Goal: Transaction & Acquisition: Purchase product/service

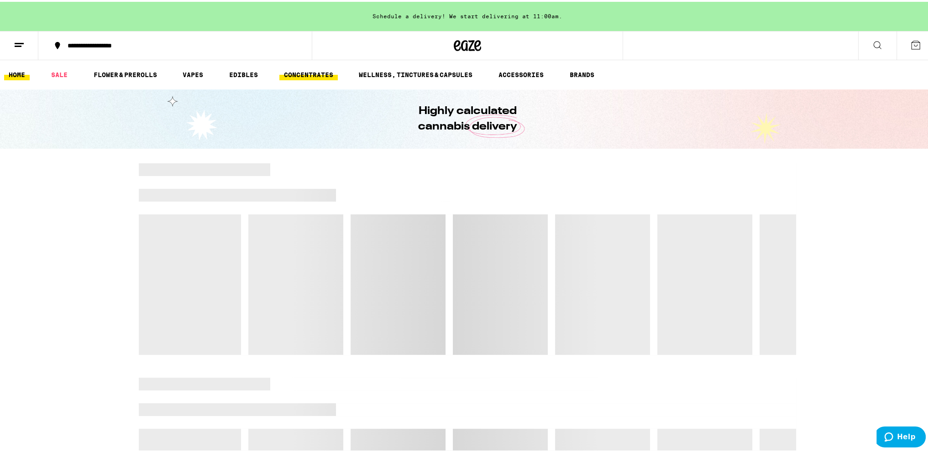
click at [287, 75] on link "CONCENTRATES" at bounding box center [308, 73] width 58 height 11
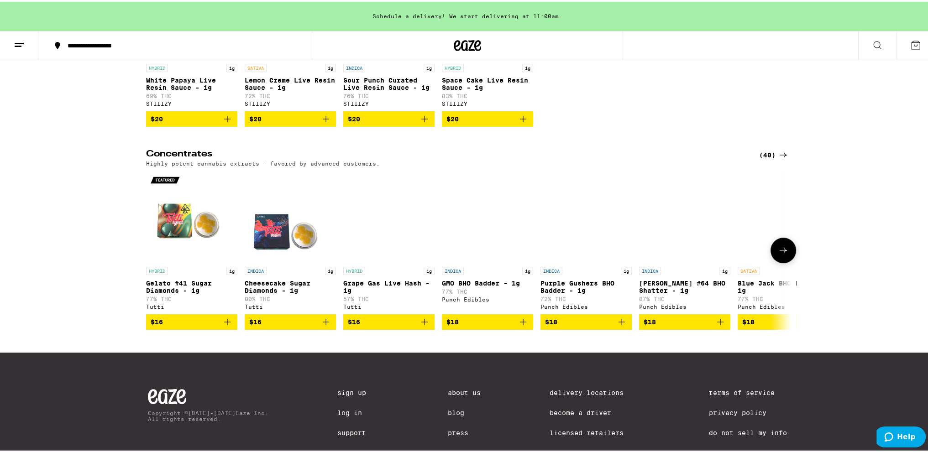
scroll to position [183, 0]
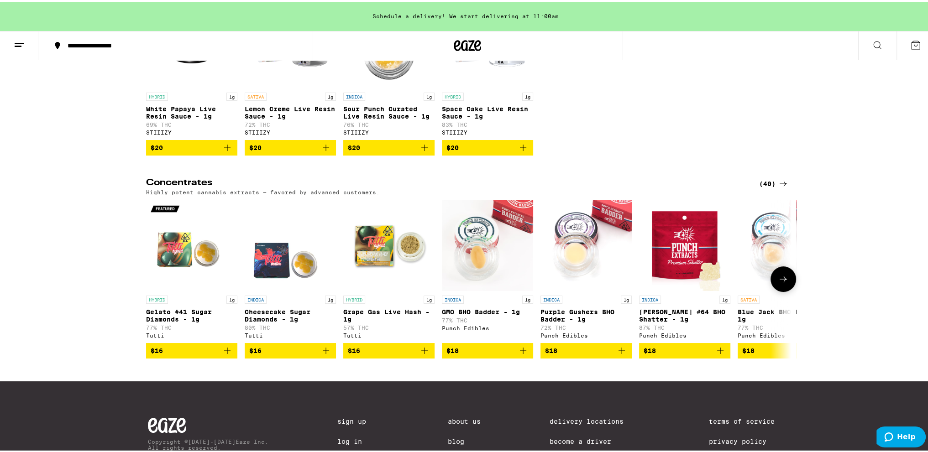
click at [777, 282] on icon at bounding box center [782, 277] width 11 height 11
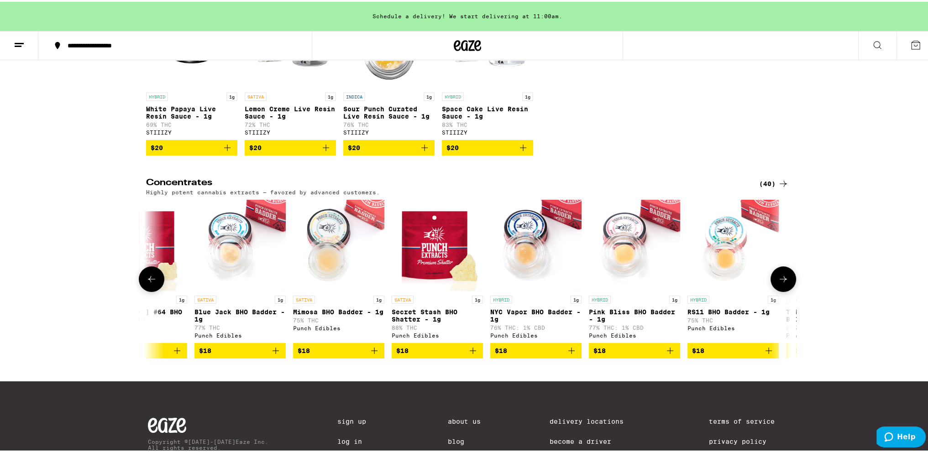
click at [777, 282] on icon at bounding box center [782, 277] width 11 height 11
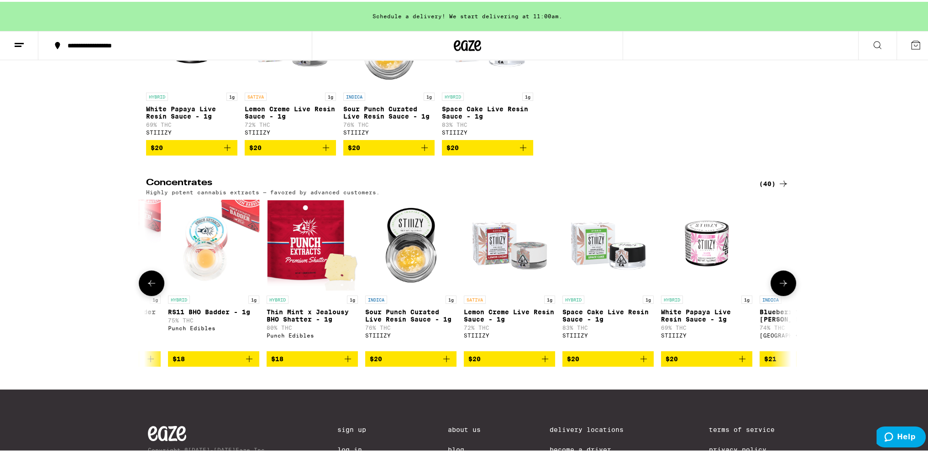
scroll to position [0, 1086]
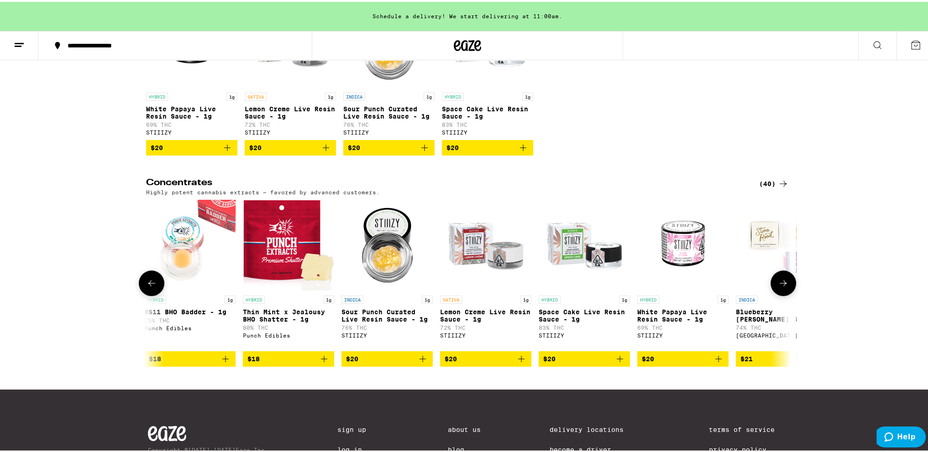
click at [777, 282] on button at bounding box center [783, 282] width 26 height 26
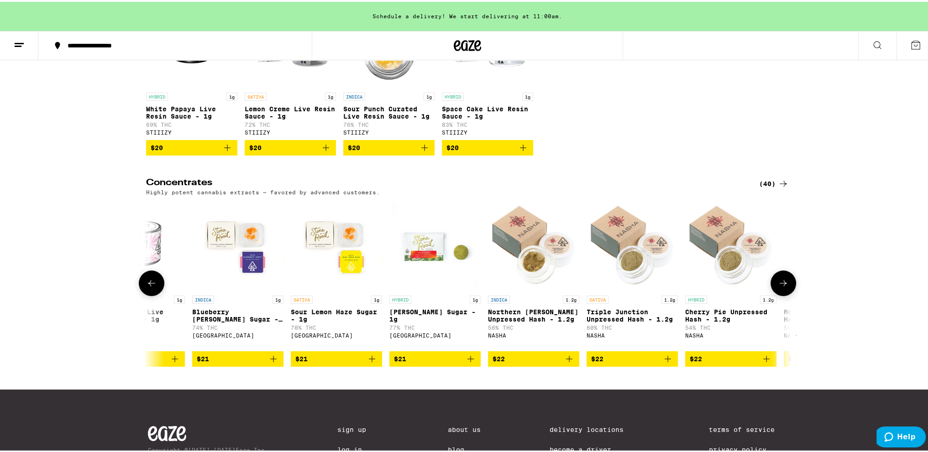
click at [777, 282] on button at bounding box center [783, 282] width 26 height 26
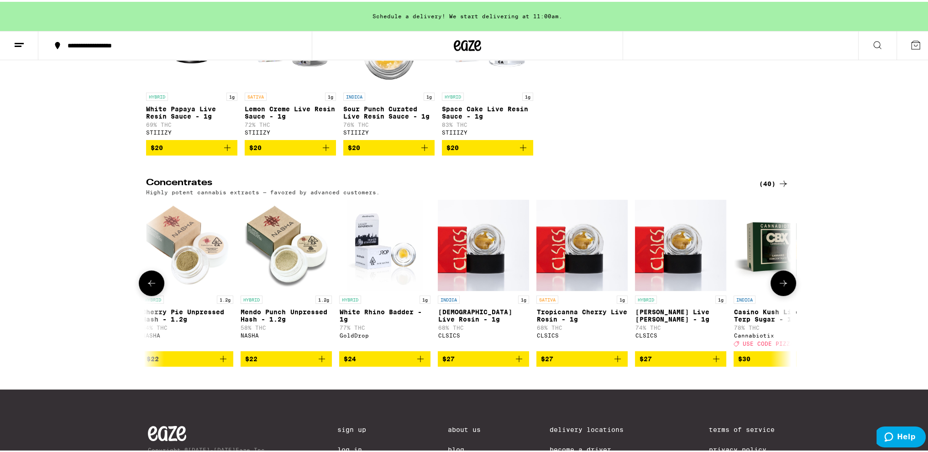
click at [777, 282] on button at bounding box center [783, 282] width 26 height 26
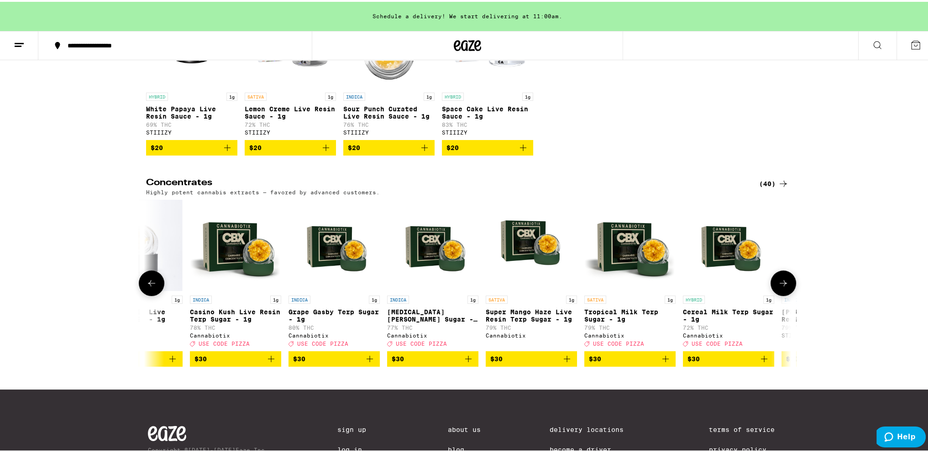
click at [777, 282] on button at bounding box center [783, 282] width 26 height 26
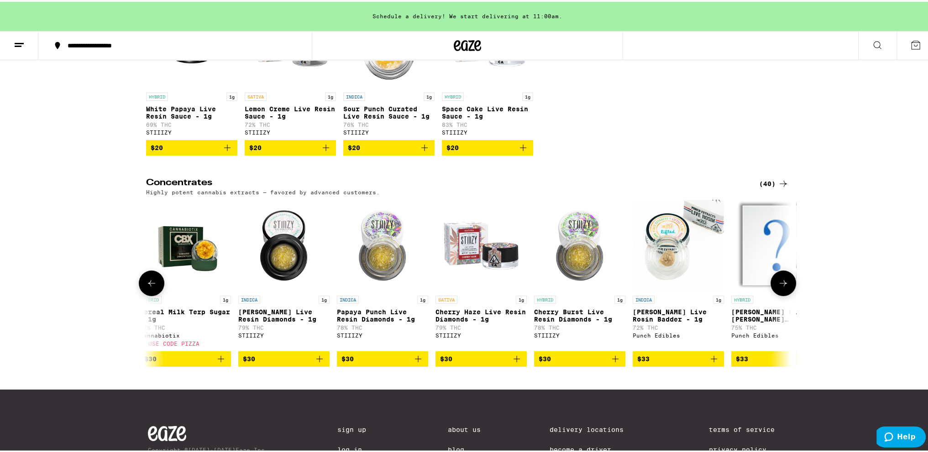
click at [777, 282] on button at bounding box center [783, 282] width 26 height 26
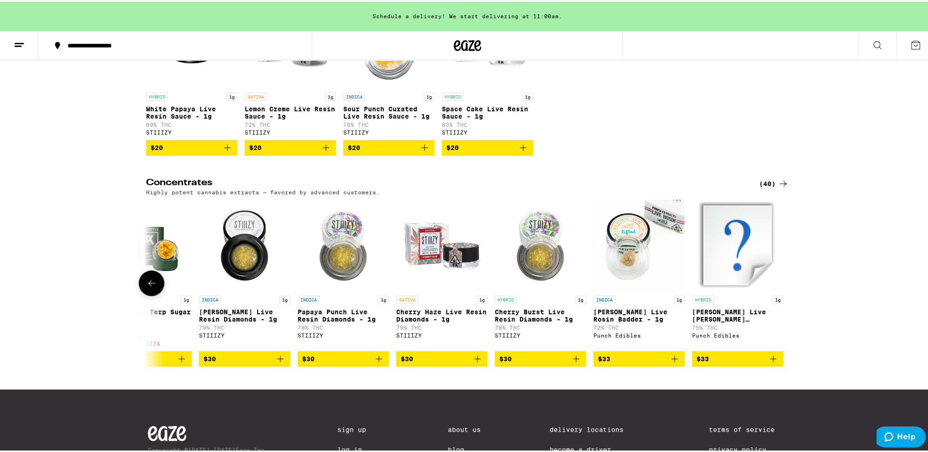
scroll to position [0, 3300]
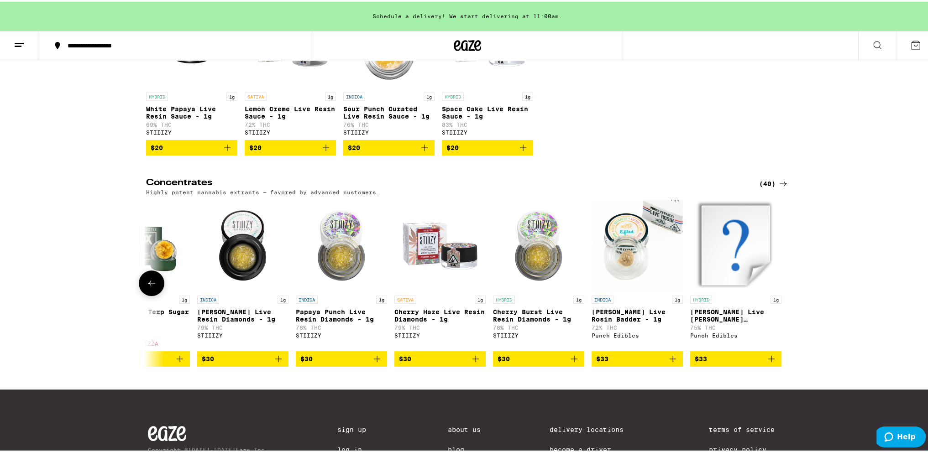
click at [146, 287] on icon at bounding box center [151, 281] width 11 height 11
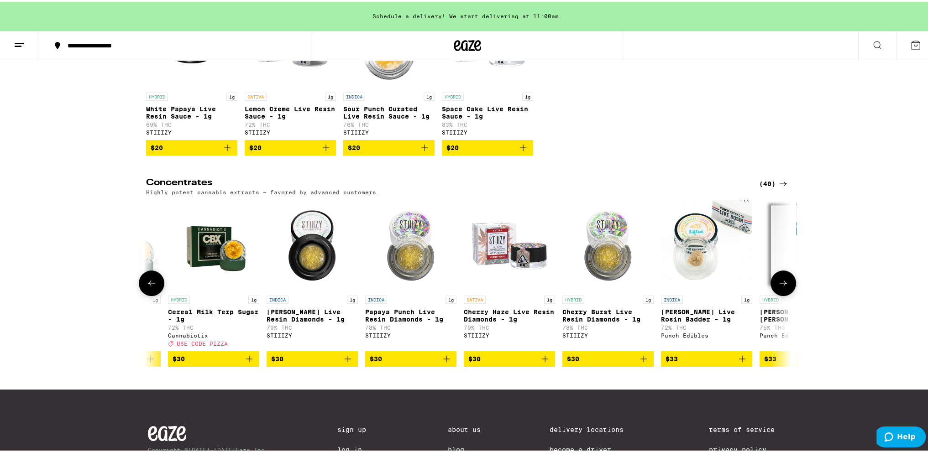
click at [148, 287] on icon at bounding box center [151, 281] width 11 height 11
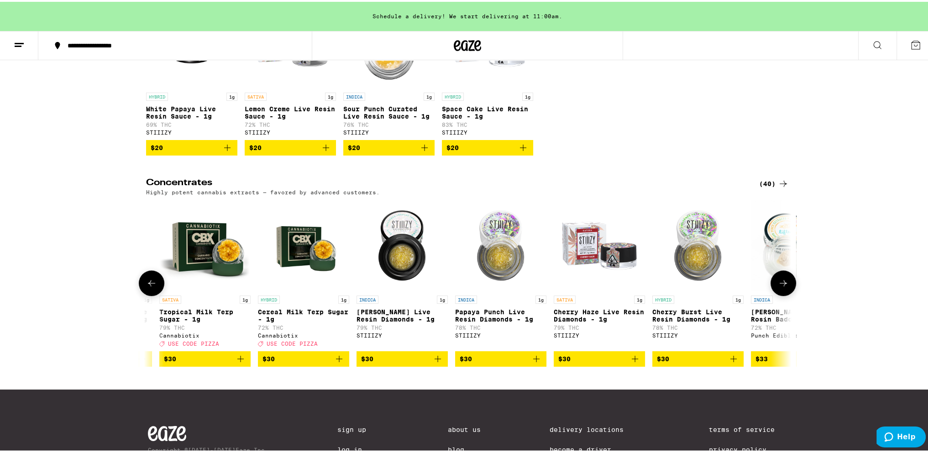
click at [148, 287] on icon at bounding box center [151, 281] width 11 height 11
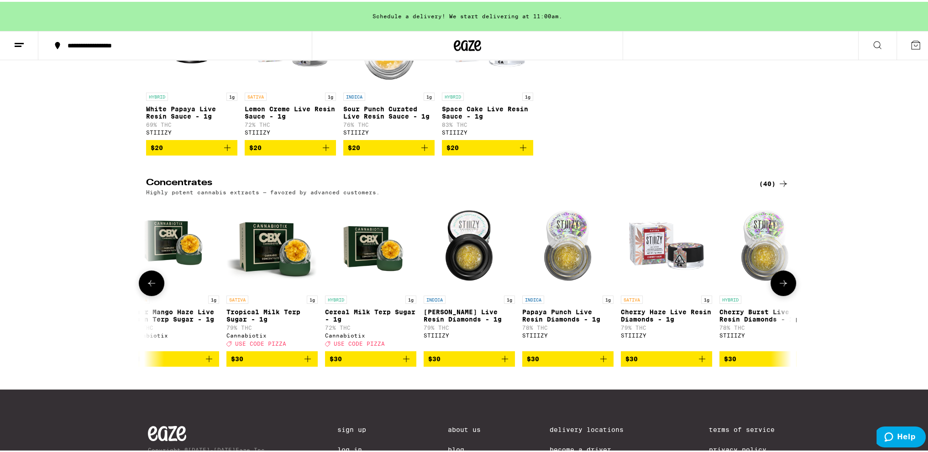
click at [148, 287] on icon at bounding box center [151, 281] width 11 height 11
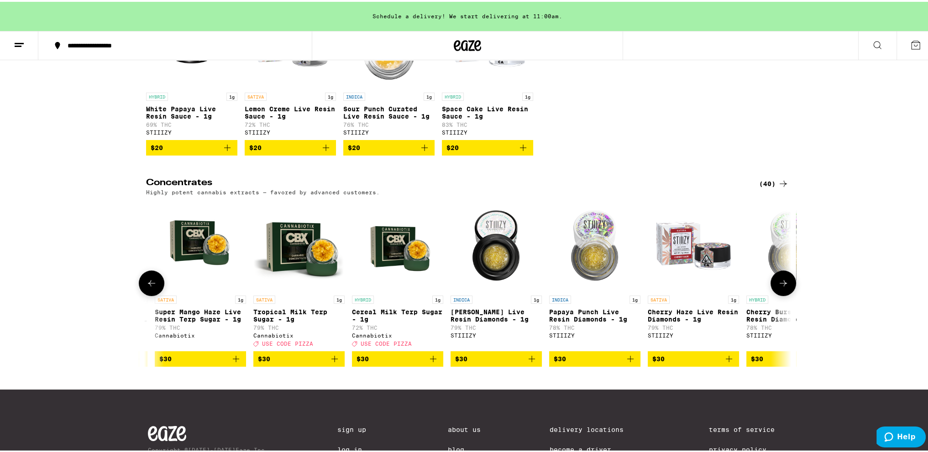
click at [148, 287] on icon at bounding box center [151, 281] width 11 height 11
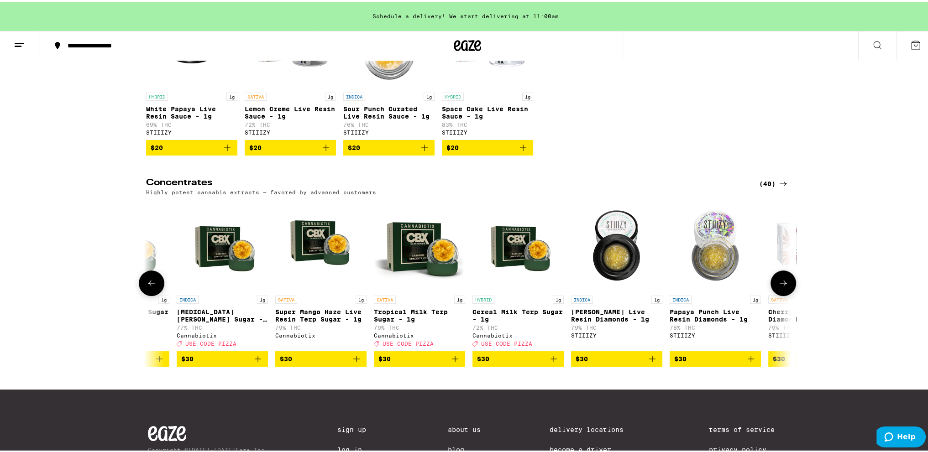
click at [148, 287] on icon at bounding box center [151, 281] width 11 height 11
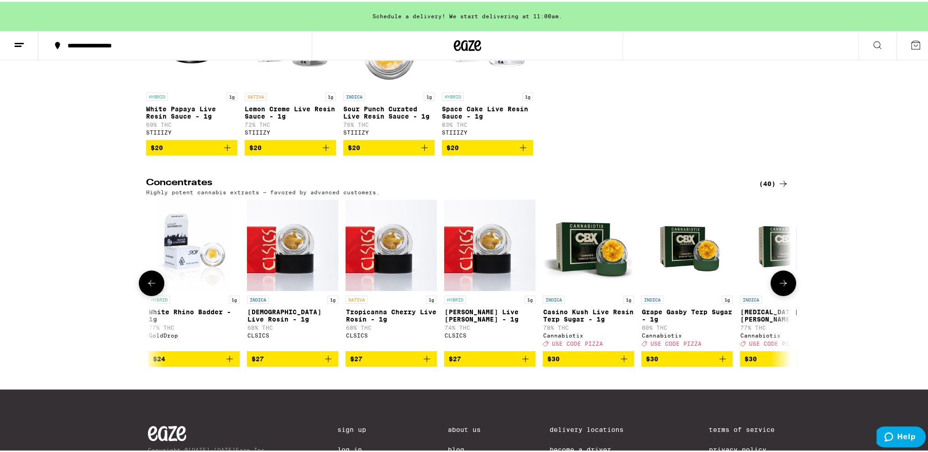
click at [148, 287] on icon at bounding box center [151, 281] width 11 height 11
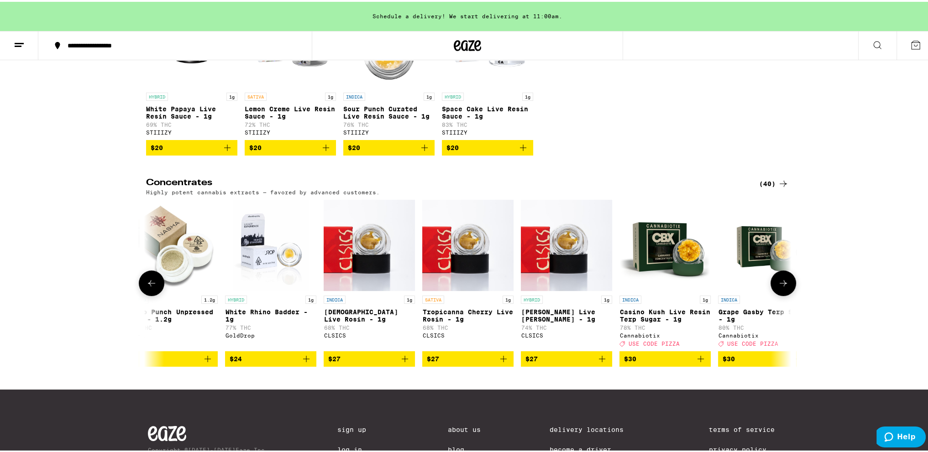
click at [148, 287] on icon at bounding box center [151, 281] width 11 height 11
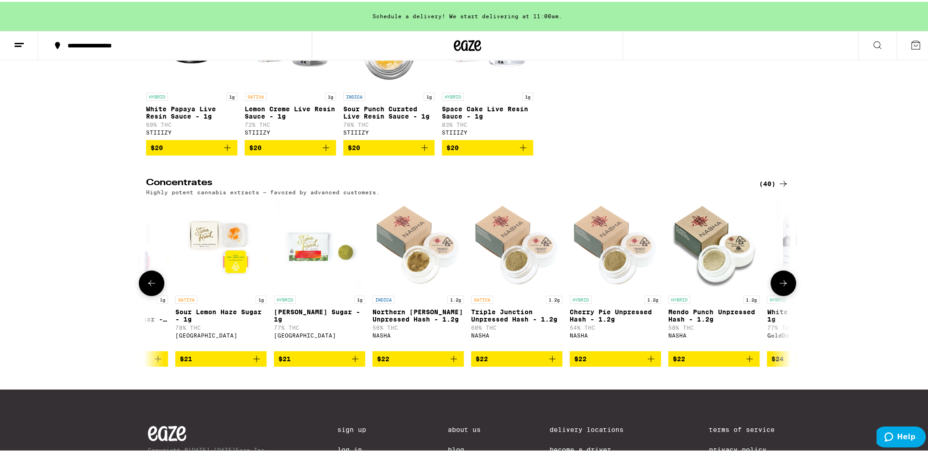
click at [148, 287] on icon at bounding box center [151, 281] width 11 height 11
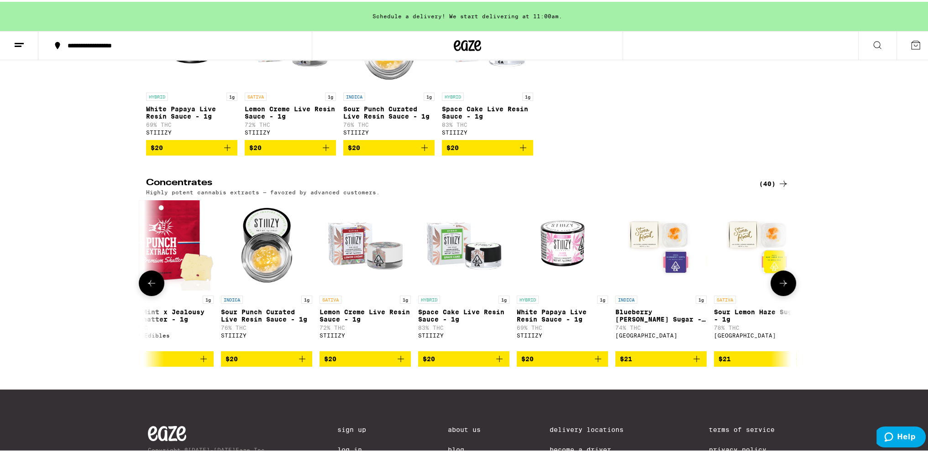
click at [148, 287] on icon at bounding box center [151, 281] width 11 height 11
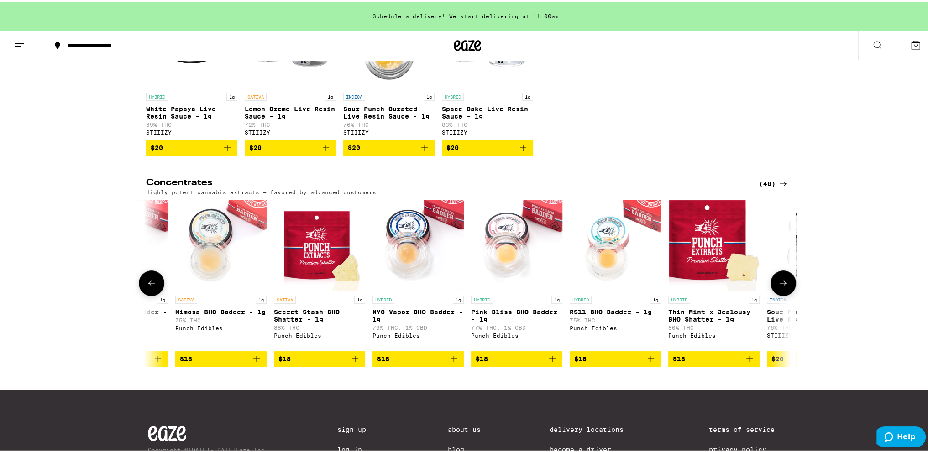
click at [148, 287] on icon at bounding box center [151, 281] width 11 height 11
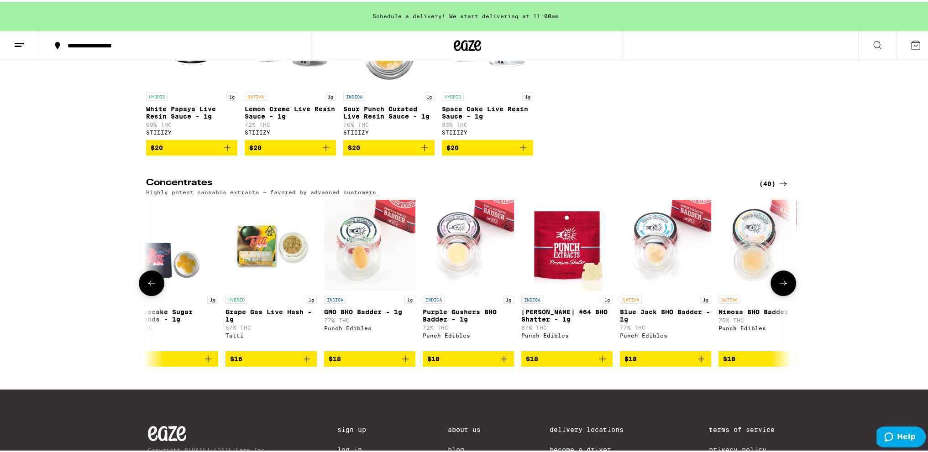
click at [148, 287] on icon at bounding box center [151, 281] width 11 height 11
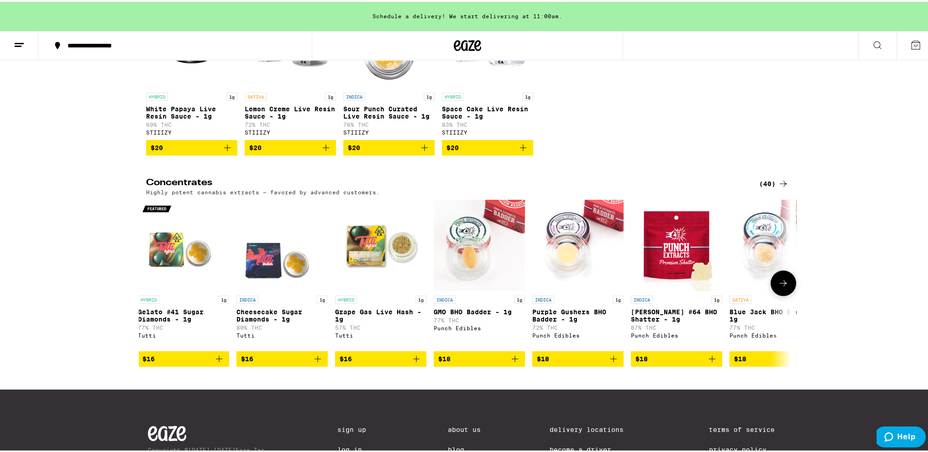
scroll to position [0, 0]
